Goal: Task Accomplishment & Management: Use online tool/utility

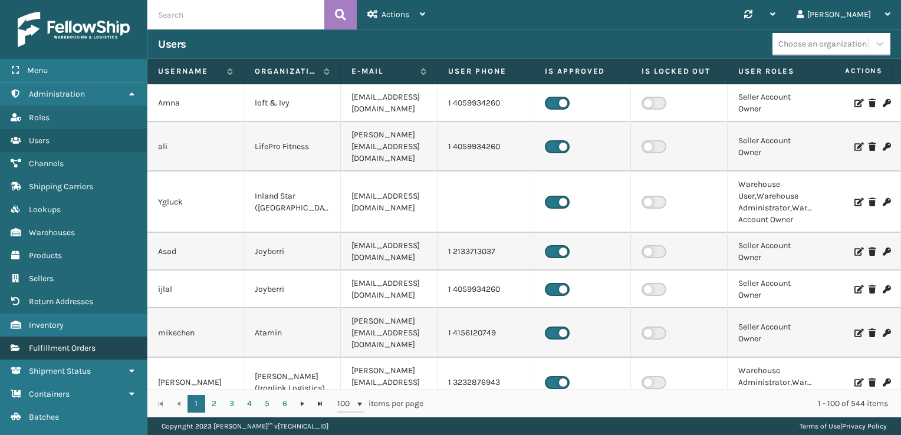
click at [84, 351] on link "Fulfillment Orders" at bounding box center [73, 348] width 147 height 23
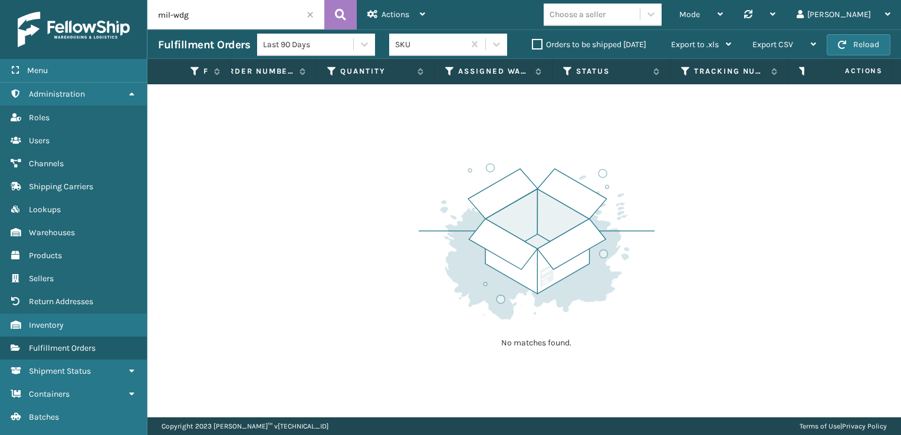
click at [534, 44] on label "Orders to be shipped [DATE]" at bounding box center [589, 45] width 114 height 10
click at [533, 44] on input "Orders to be shipped [DATE]" at bounding box center [532, 42] width 1 height 8
click at [310, 15] on span at bounding box center [310, 14] width 7 height 7
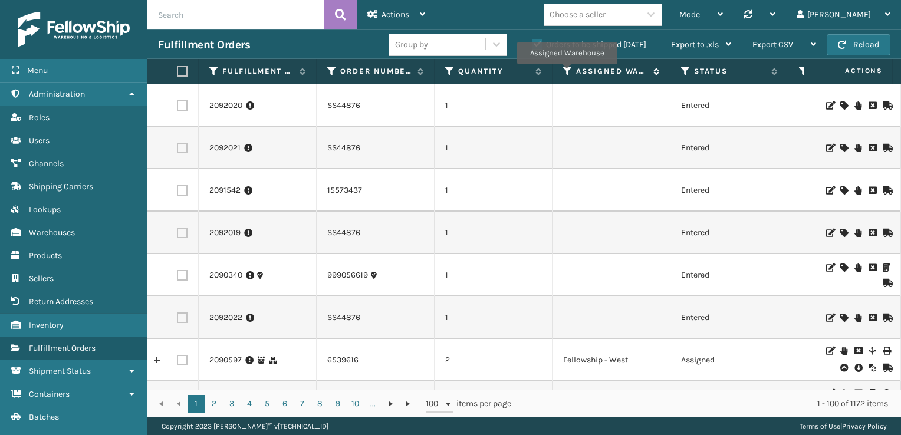
click at [567, 73] on icon at bounding box center [567, 71] width 9 height 11
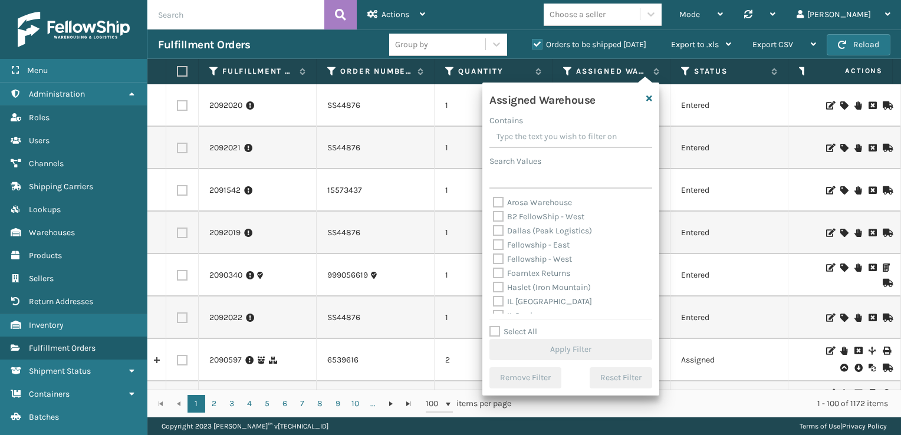
click at [497, 261] on label "Fellowship - West" at bounding box center [532, 259] width 79 height 10
click at [494, 260] on input "Fellowship - West" at bounding box center [493, 256] width 1 height 8
checkbox input "true"
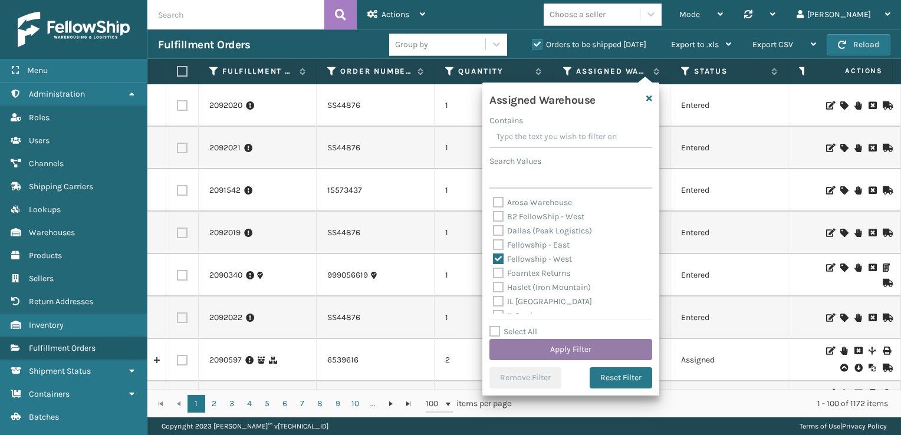
click at [592, 353] on button "Apply Filter" at bounding box center [570, 349] width 163 height 21
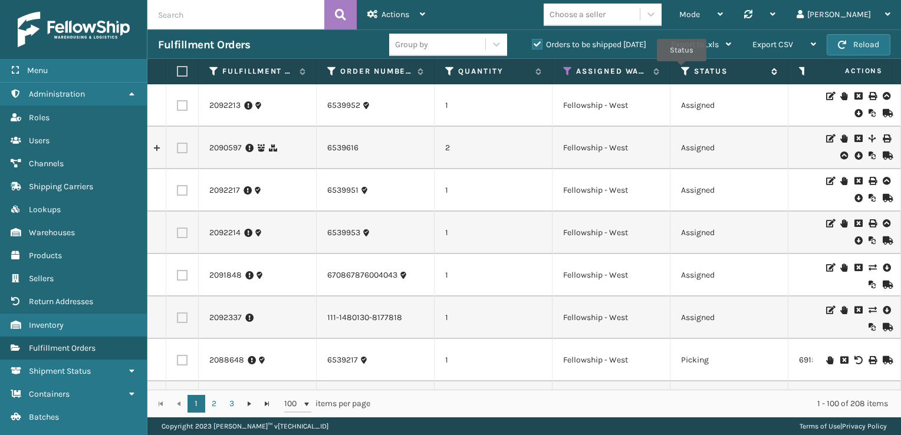
click at [682, 70] on icon at bounding box center [685, 71] width 9 height 11
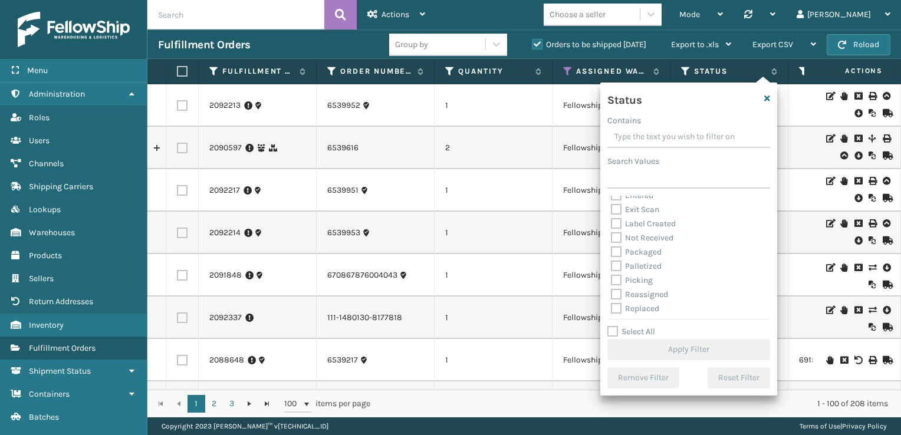
scroll to position [47, 0]
click at [615, 270] on label "Picking" at bounding box center [632, 269] width 42 height 10
click at [612, 270] on input "Picking" at bounding box center [611, 266] width 1 height 8
checkbox input "true"
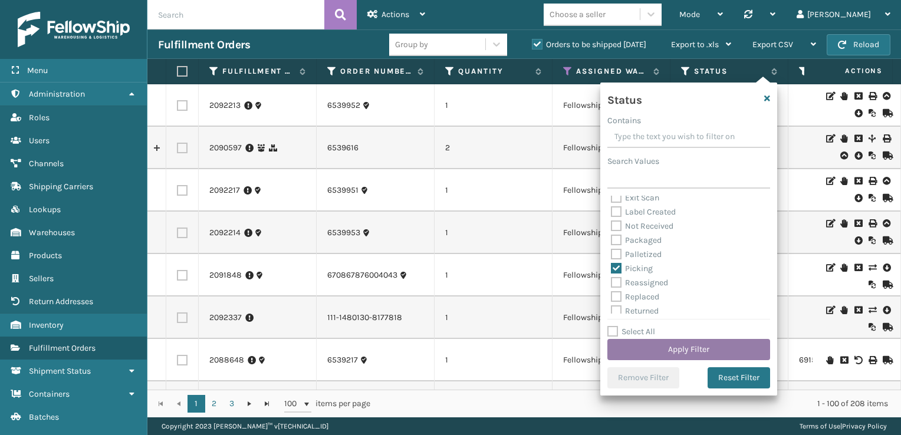
click at [653, 347] on button "Apply Filter" at bounding box center [688, 349] width 163 height 21
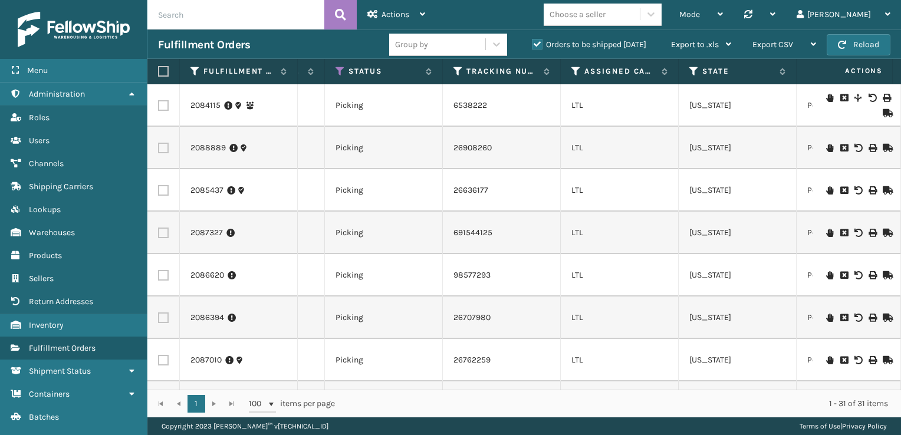
scroll to position [0, 0]
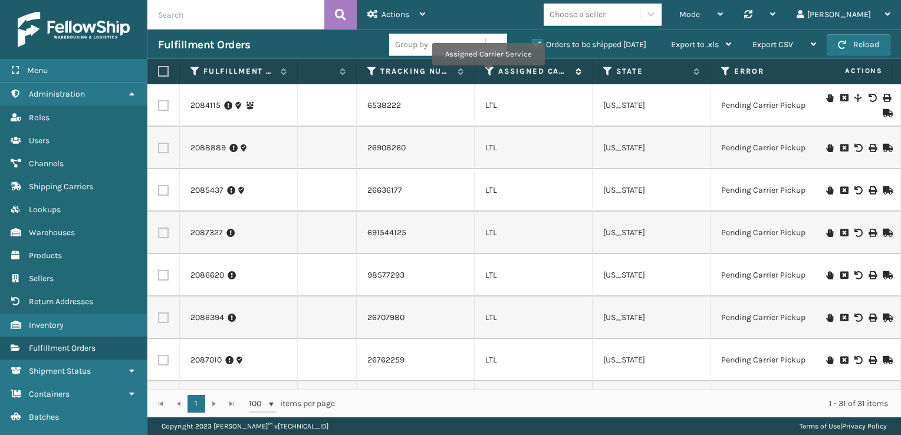
click at [488, 74] on icon at bounding box center [489, 71] width 9 height 11
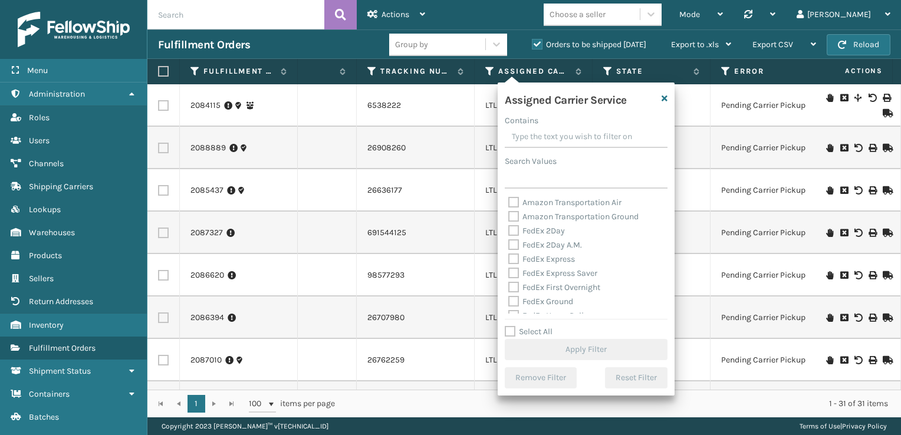
click at [508, 336] on label "Select All" at bounding box center [529, 332] width 48 height 10
click at [508, 326] on input "Select All" at bounding box center [593, 325] width 177 height 1
checkbox input "true"
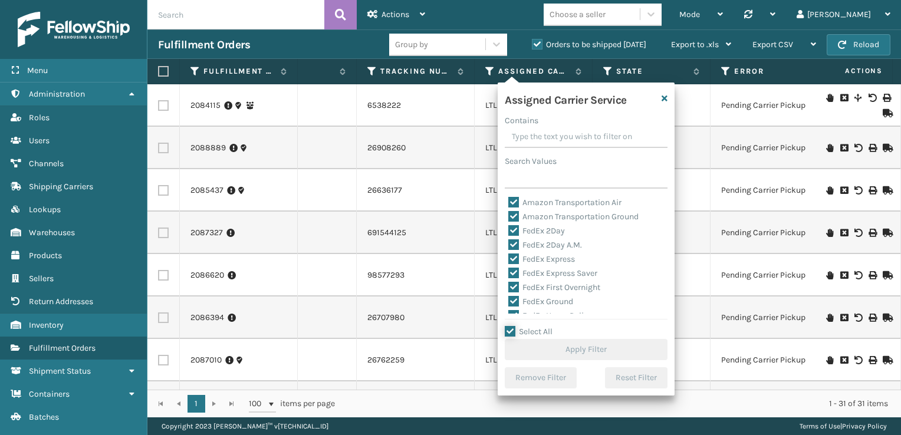
checkbox input "true"
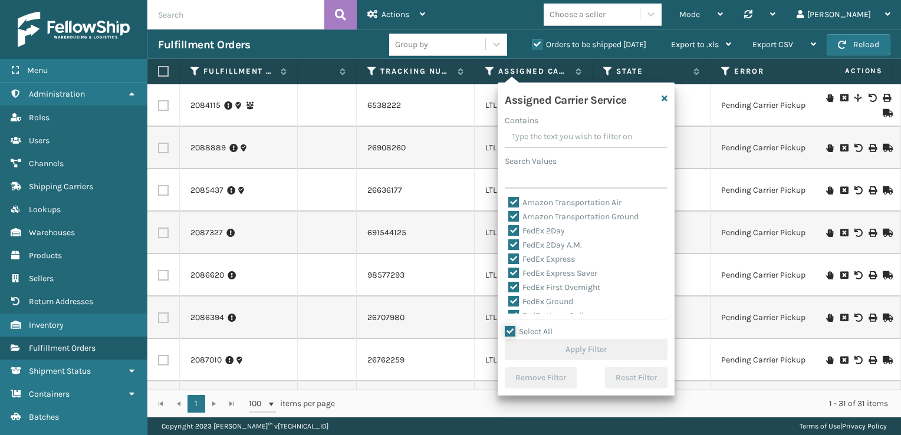
checkbox input "true"
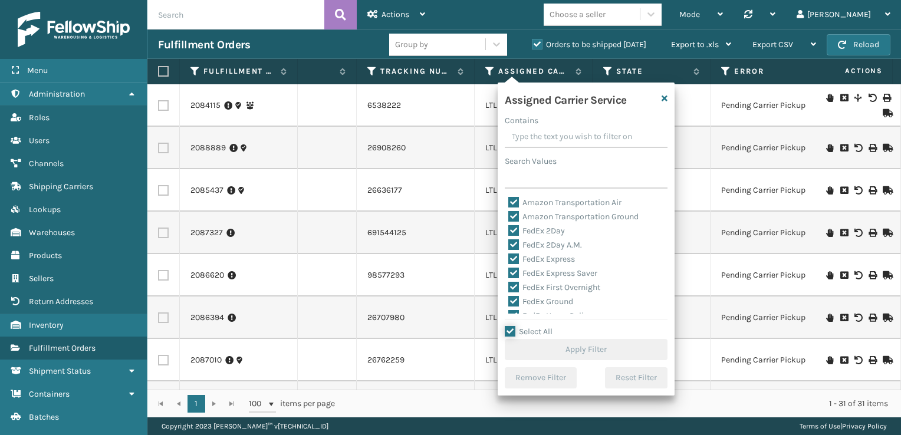
checkbox input "true"
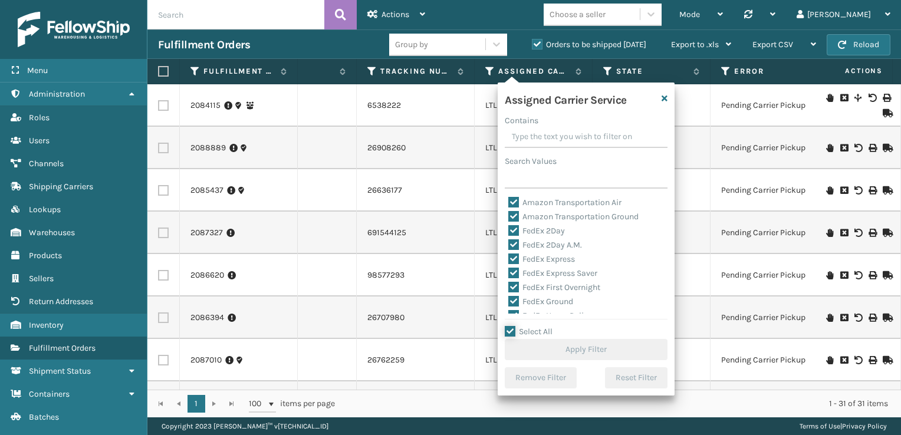
checkbox input "true"
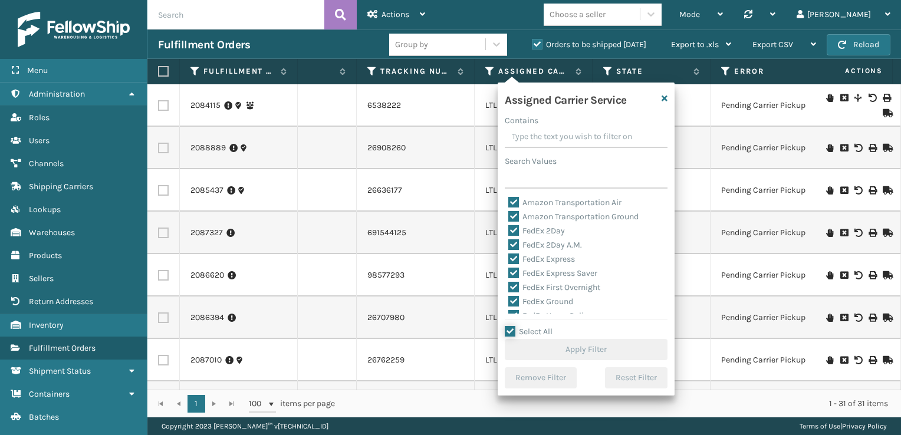
checkbox input "true"
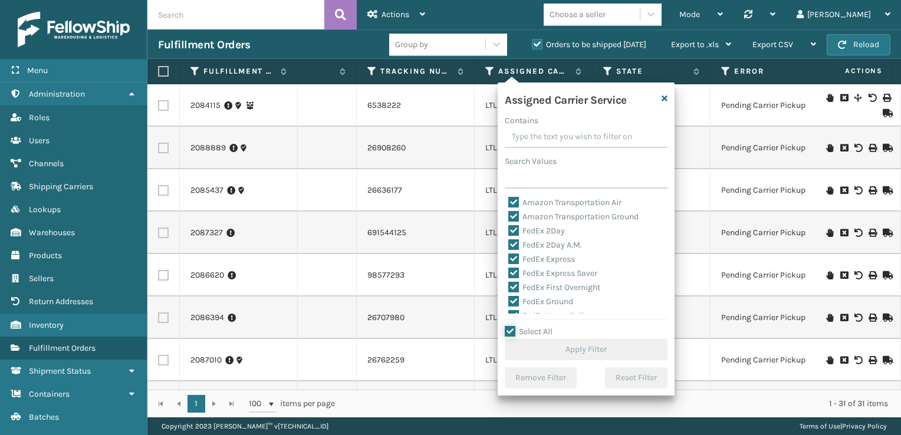
checkbox input "true"
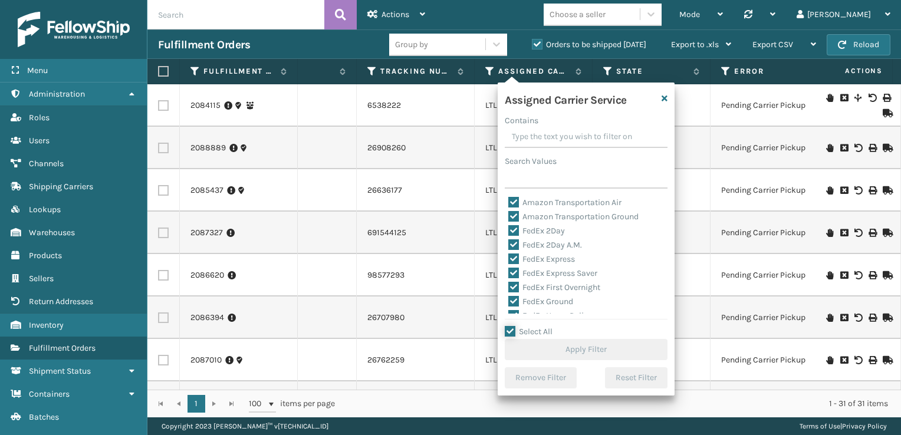
checkbox input "true"
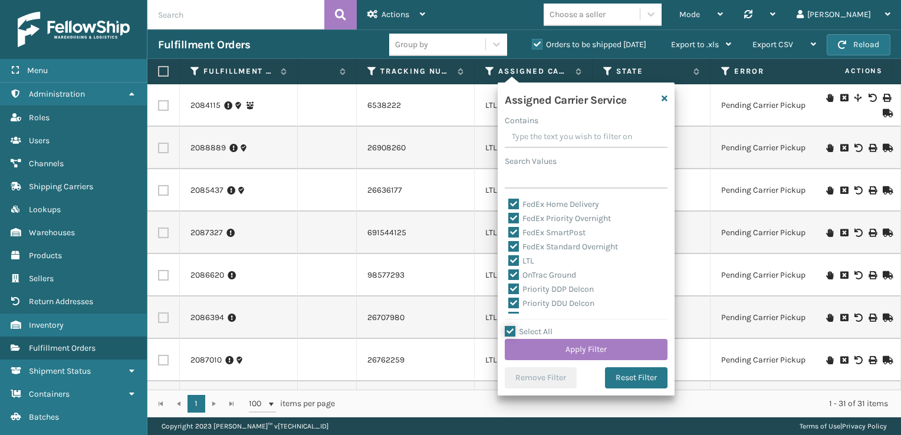
scroll to position [118, 0]
click at [515, 256] on label "LTL" at bounding box center [521, 254] width 26 height 10
click at [509, 255] on input "LTL" at bounding box center [508, 252] width 1 height 8
checkbox input "false"
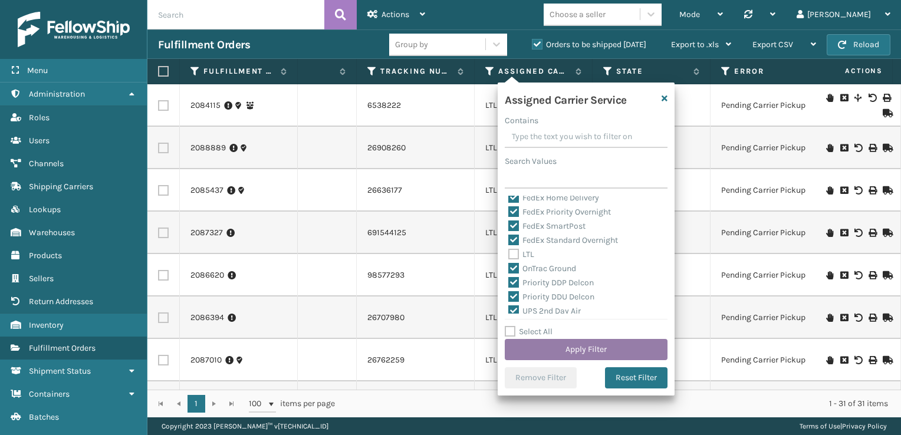
click at [575, 350] on button "Apply Filter" at bounding box center [586, 349] width 163 height 21
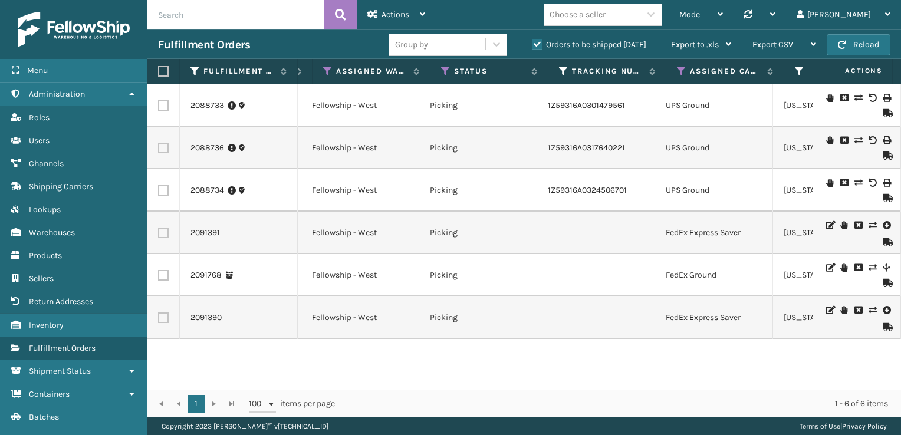
scroll to position [0, 251]
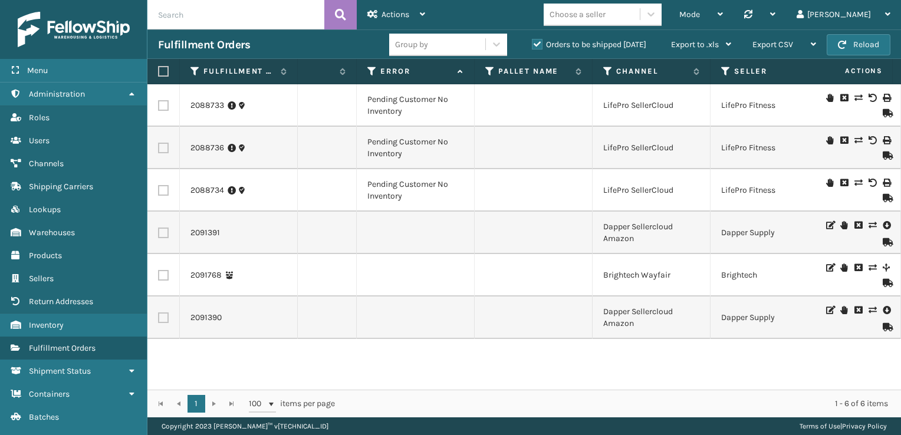
click at [840, 227] on icon at bounding box center [843, 225] width 7 height 8
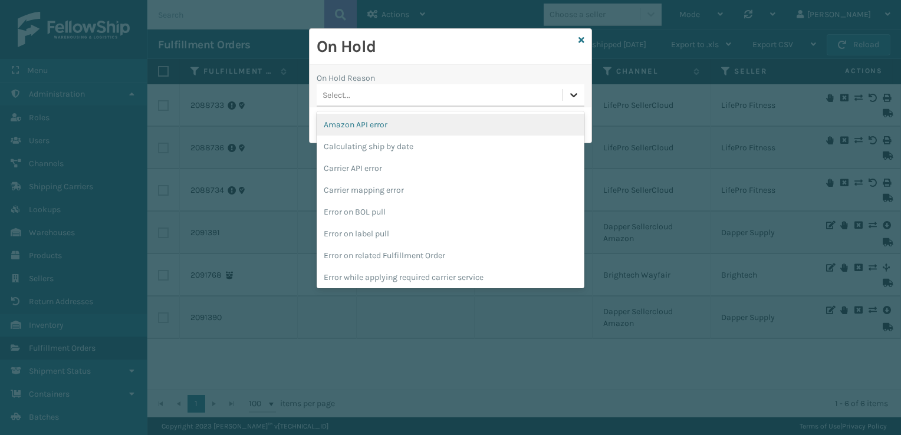
click at [575, 94] on icon at bounding box center [573, 95] width 7 height 4
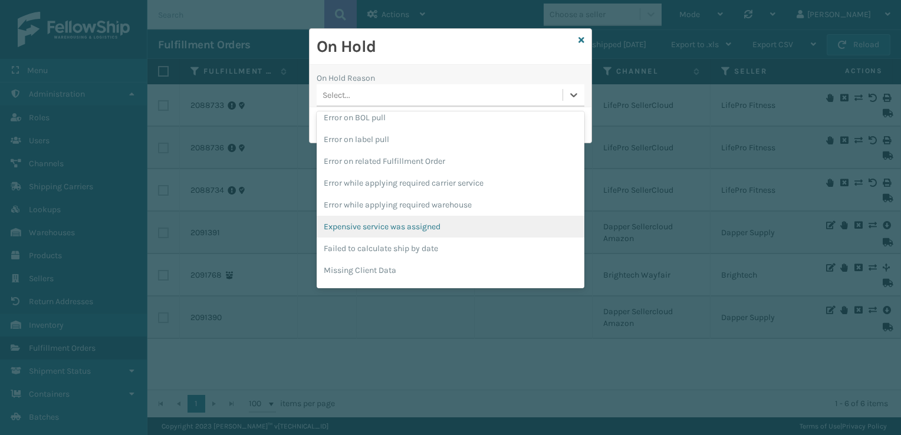
click at [441, 222] on div "Expensive service was assigned" at bounding box center [451, 227] width 268 height 22
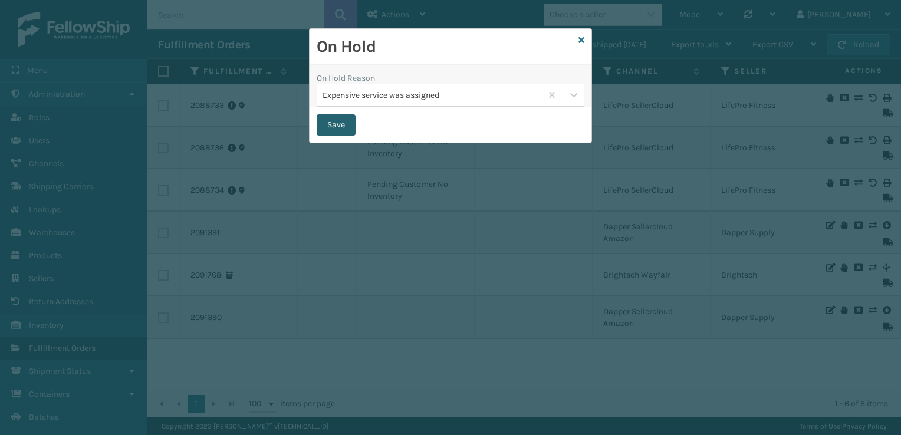
click at [342, 123] on button "Save" at bounding box center [336, 124] width 39 height 21
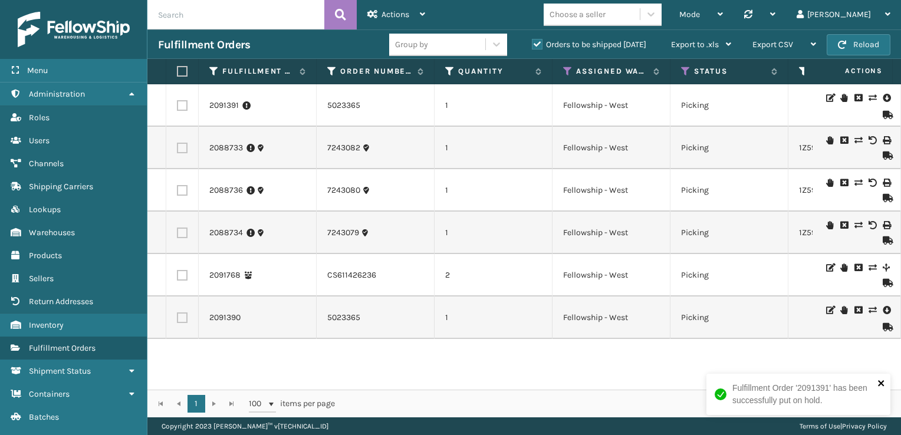
click at [883, 385] on icon "close" at bounding box center [882, 383] width 8 height 9
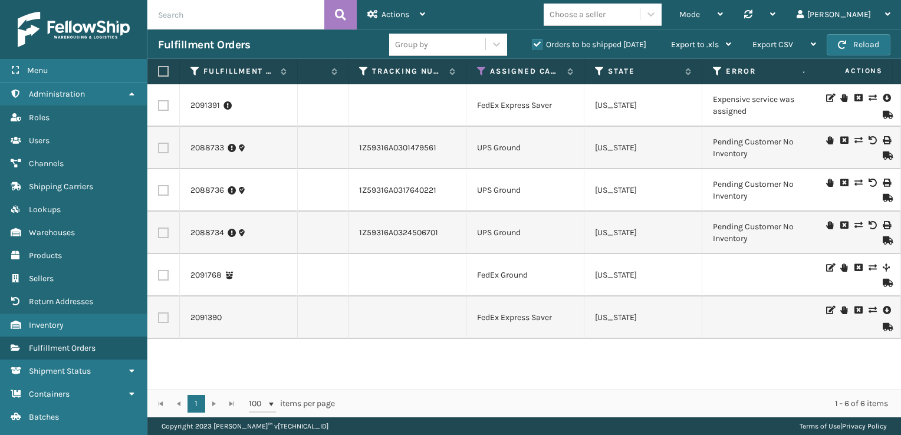
click at [840, 310] on icon at bounding box center [843, 310] width 7 height 8
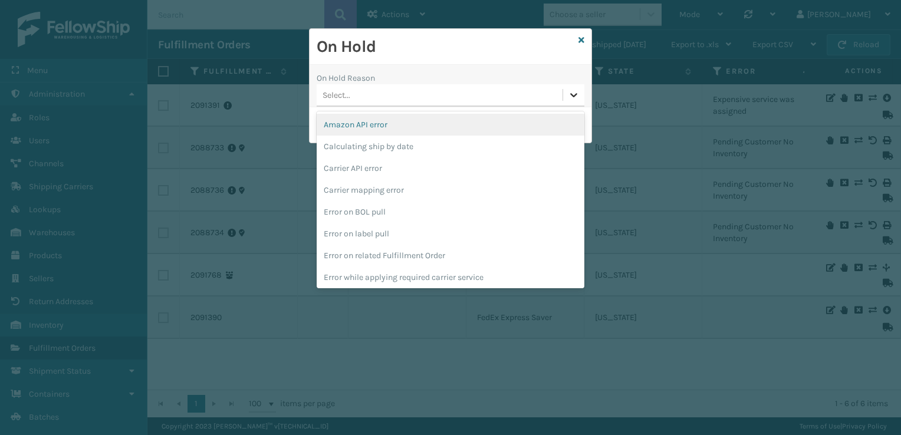
click at [578, 100] on div at bounding box center [573, 94] width 21 height 21
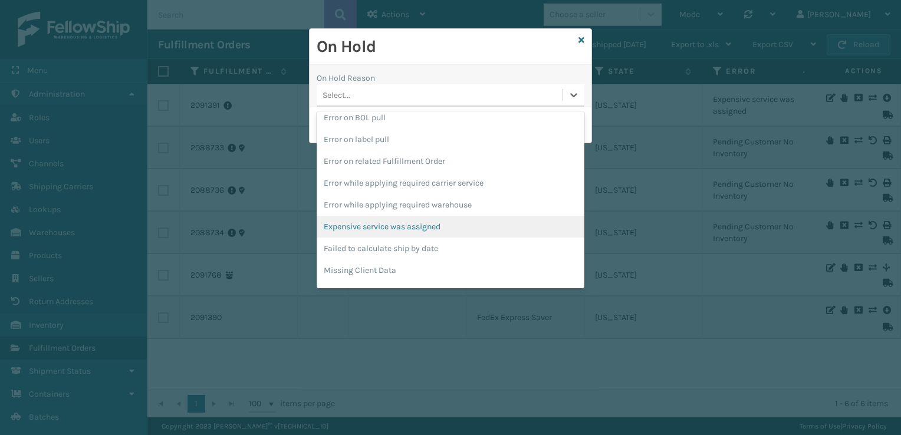
click at [433, 231] on div "Expensive service was assigned" at bounding box center [451, 227] width 268 height 22
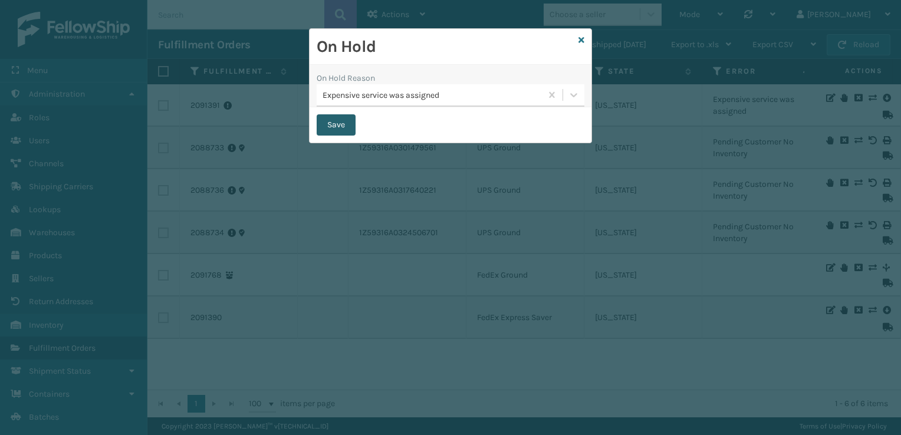
click at [340, 129] on button "Save" at bounding box center [336, 124] width 39 height 21
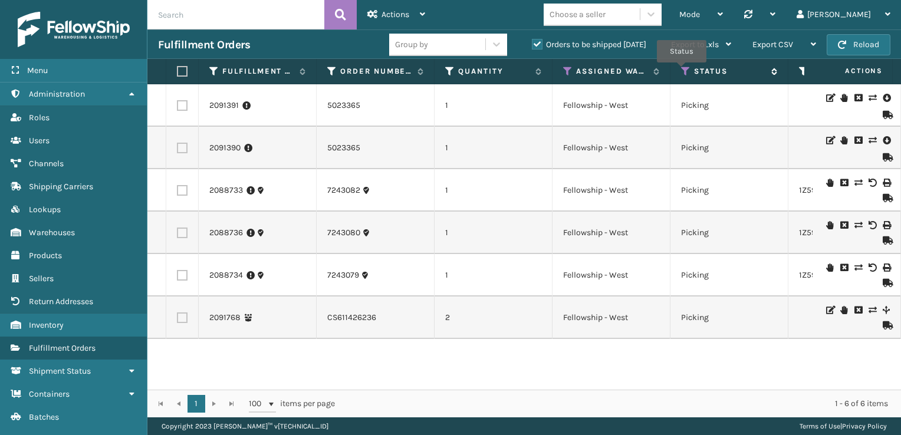
click at [682, 71] on icon at bounding box center [685, 71] width 9 height 11
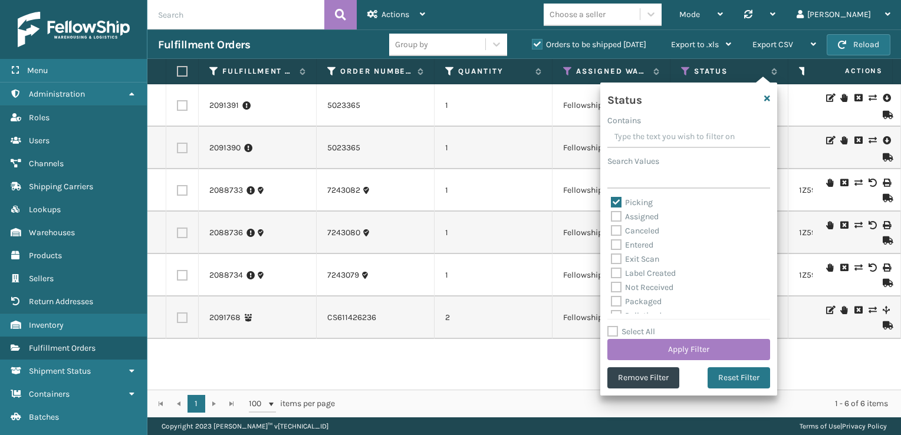
click at [615, 205] on label "Picking" at bounding box center [632, 203] width 42 height 10
click at [612, 203] on input "Picking" at bounding box center [611, 200] width 1 height 8
checkbox input "false"
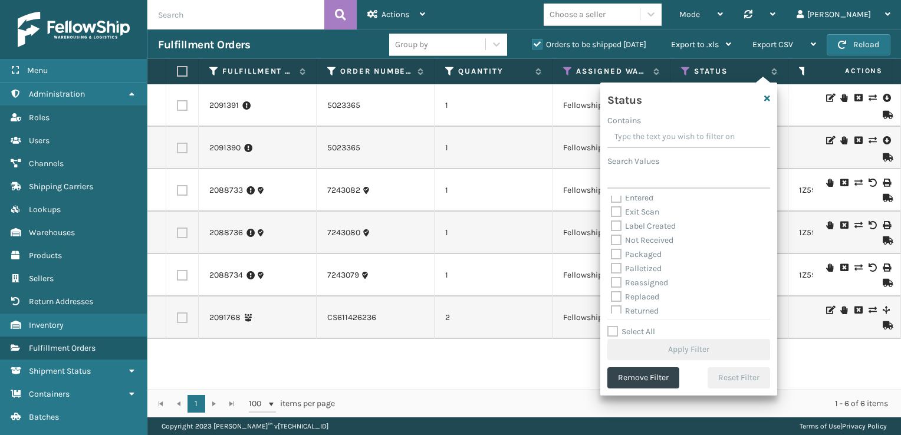
click at [620, 270] on label "Palletized" at bounding box center [636, 269] width 51 height 10
click at [612, 270] on input "Palletized" at bounding box center [611, 266] width 1 height 8
checkbox input "true"
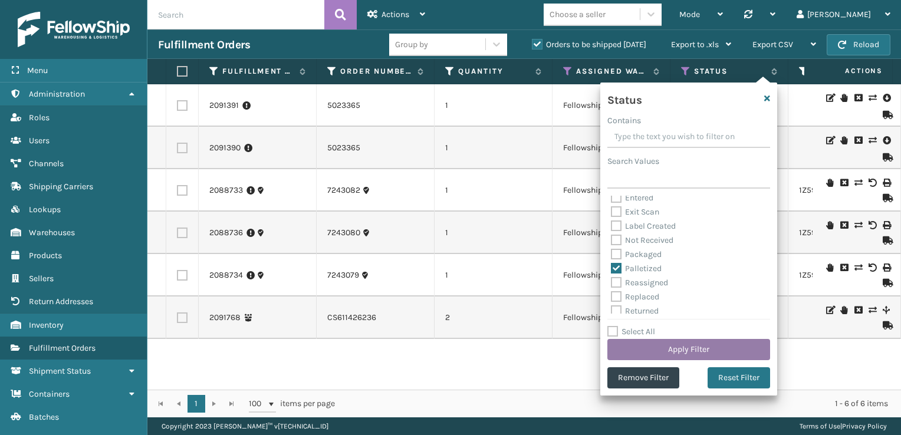
click at [691, 350] on button "Apply Filter" at bounding box center [688, 349] width 163 height 21
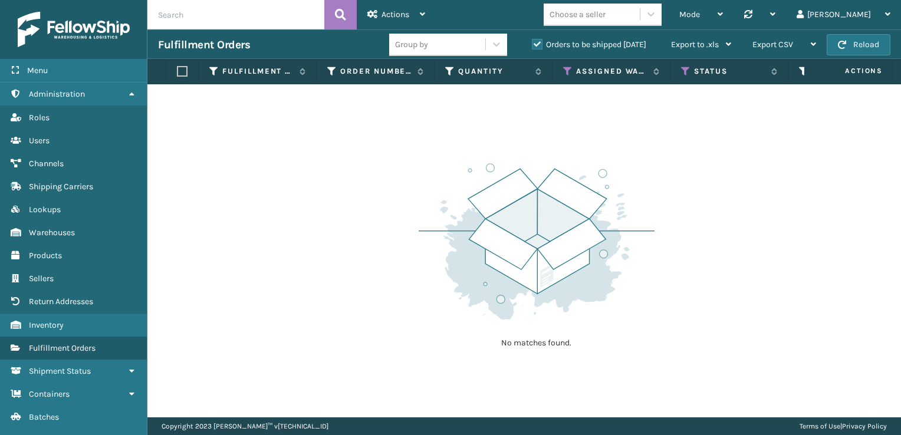
click at [533, 44] on label "Orders to be shipped [DATE]" at bounding box center [589, 45] width 114 height 10
click at [533, 44] on input "Orders to be shipped [DATE]" at bounding box center [532, 42] width 1 height 8
click at [567, 72] on icon at bounding box center [567, 71] width 9 height 11
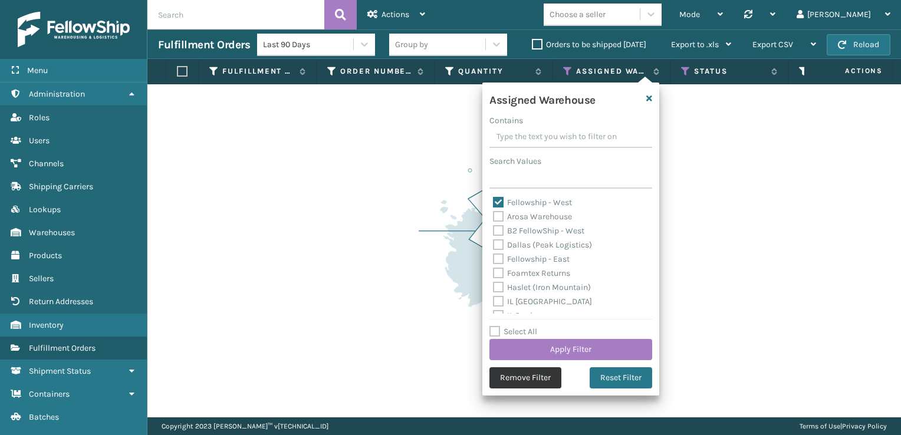
click at [518, 374] on button "Remove Filter" at bounding box center [525, 377] width 72 height 21
